Goal: Use online tool/utility

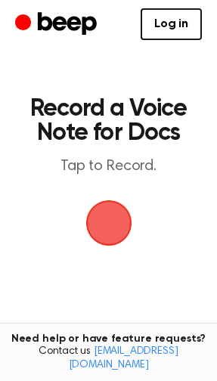
click at [124, 214] on span "button" at bounding box center [108, 222] width 58 height 58
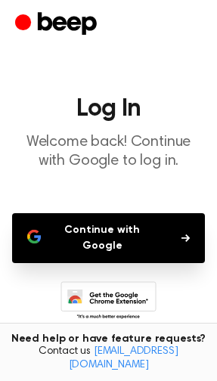
click at [151, 232] on button "Continue with Google" at bounding box center [108, 238] width 193 height 50
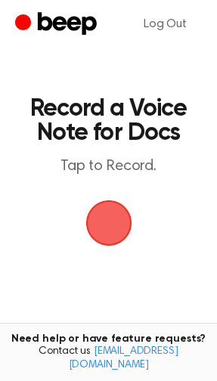
click at [100, 230] on span "button" at bounding box center [108, 222] width 65 height 65
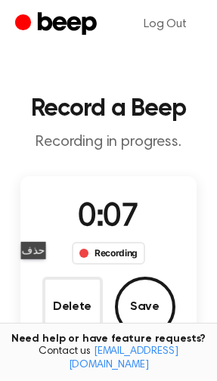
scroll to position [8, 0]
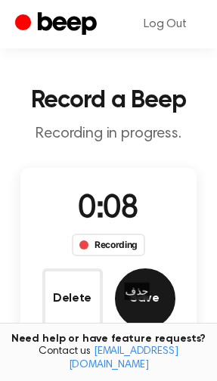
click at [143, 301] on button "Save" at bounding box center [145, 298] width 60 height 60
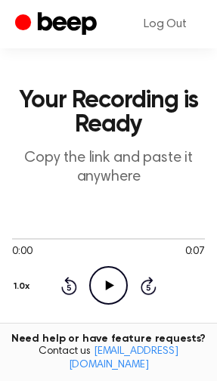
click at [108, 285] on icon at bounding box center [110, 285] width 8 height 10
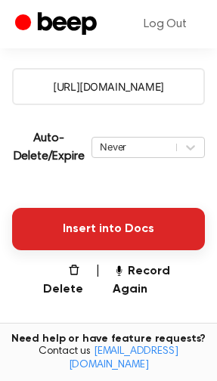
scroll to position [274, 0]
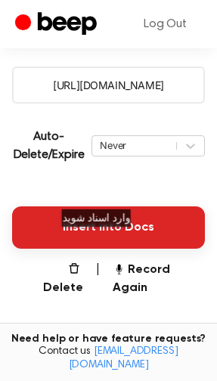
click at [102, 228] on button "Insert into Docs" at bounding box center [108, 227] width 193 height 42
